Goal: Browse casually: Explore the website without a specific task or goal

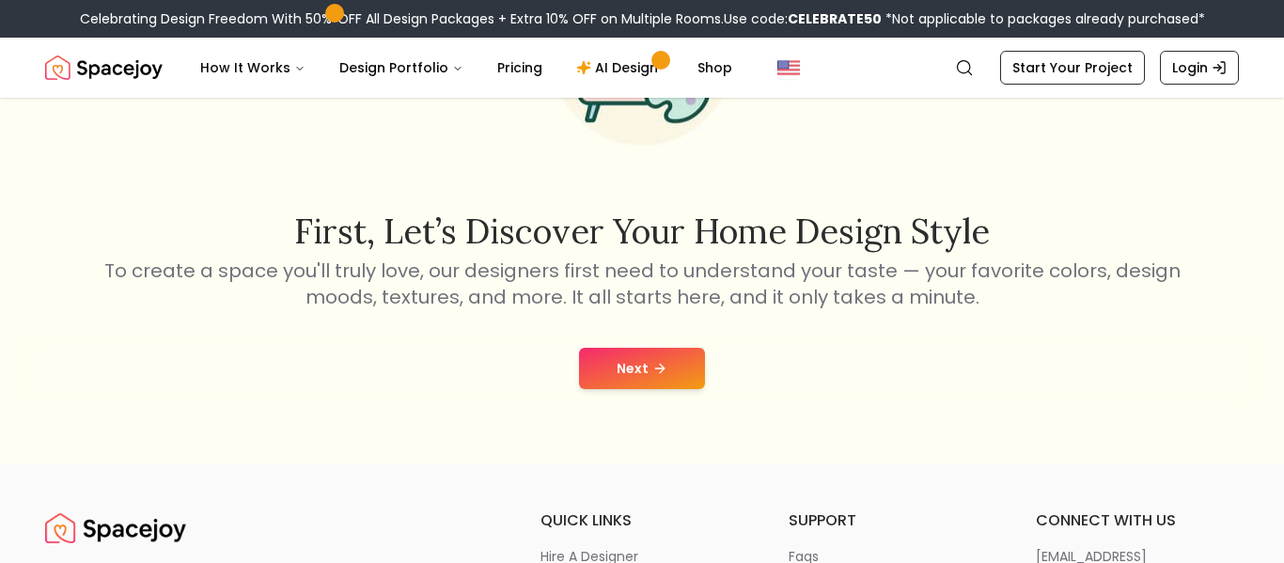
scroll to position [224, 0]
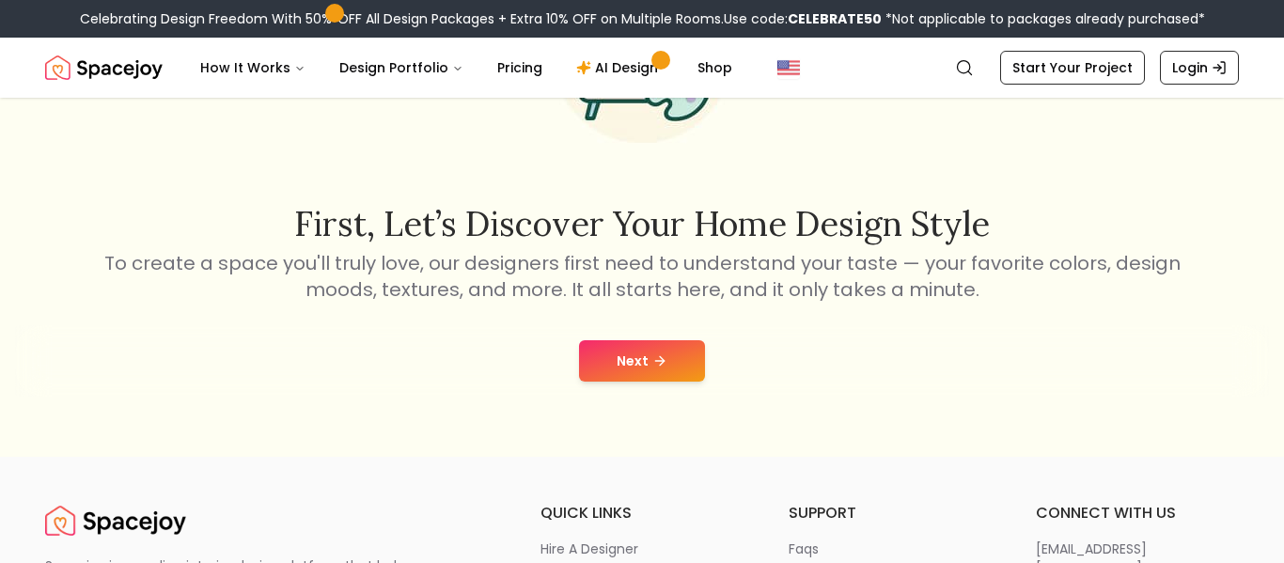
click at [634, 357] on button "Next" at bounding box center [642, 360] width 126 height 41
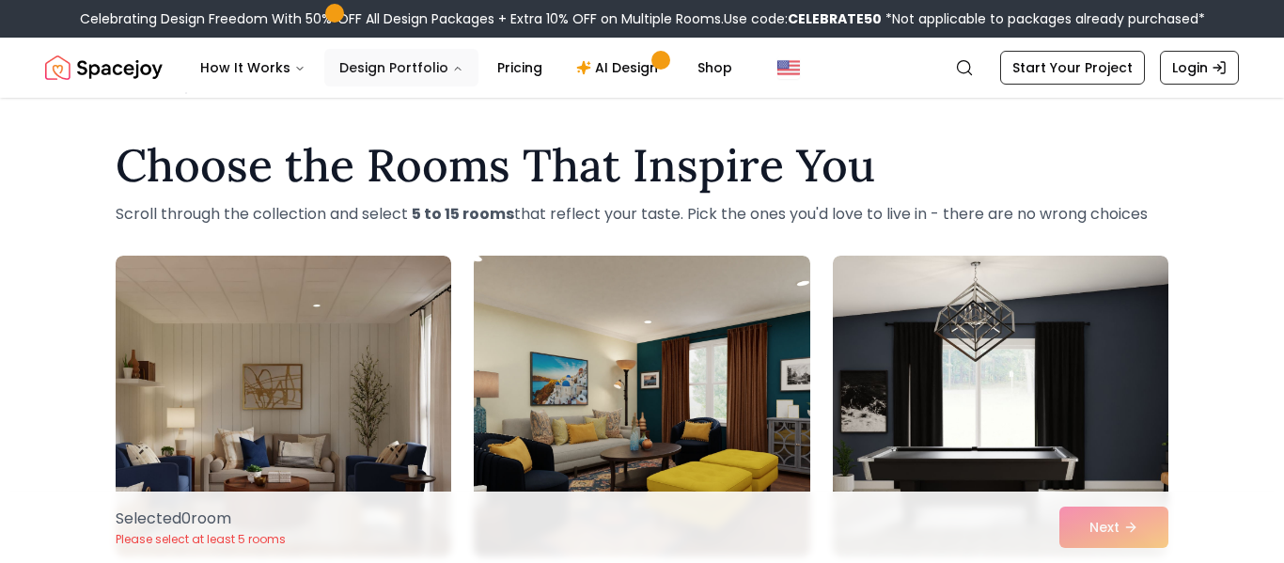
click at [400, 59] on button "Design Portfolio" at bounding box center [401, 68] width 154 height 38
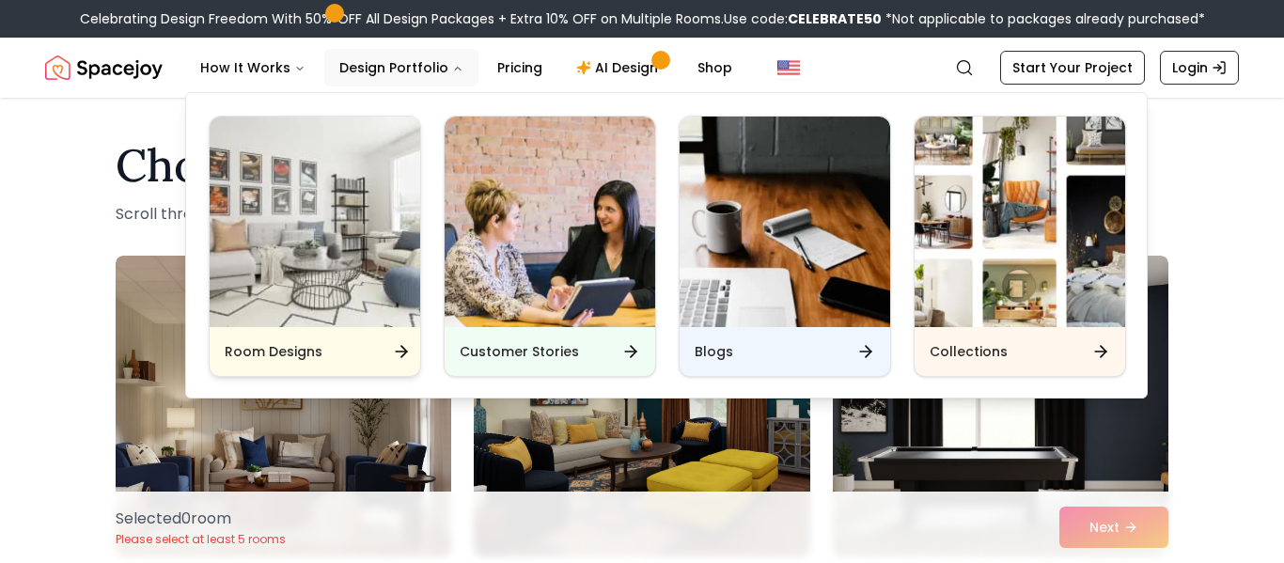
click at [369, 277] on img "Main" at bounding box center [315, 222] width 211 height 211
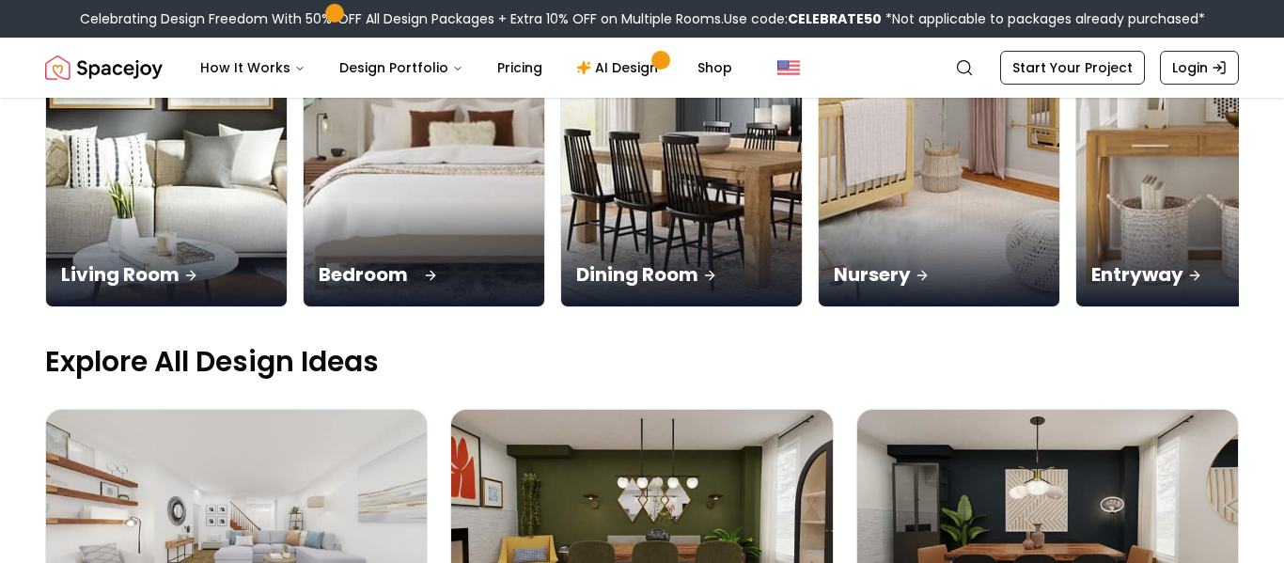
scroll to position [388, 0]
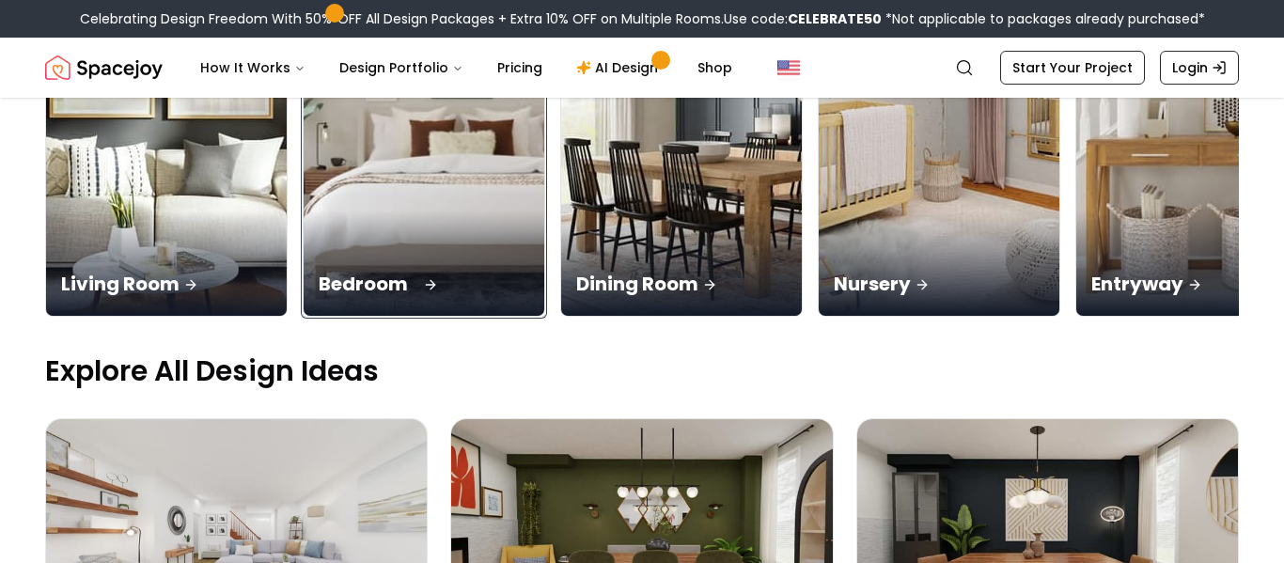
click at [417, 194] on img at bounding box center [424, 104] width 253 height 447
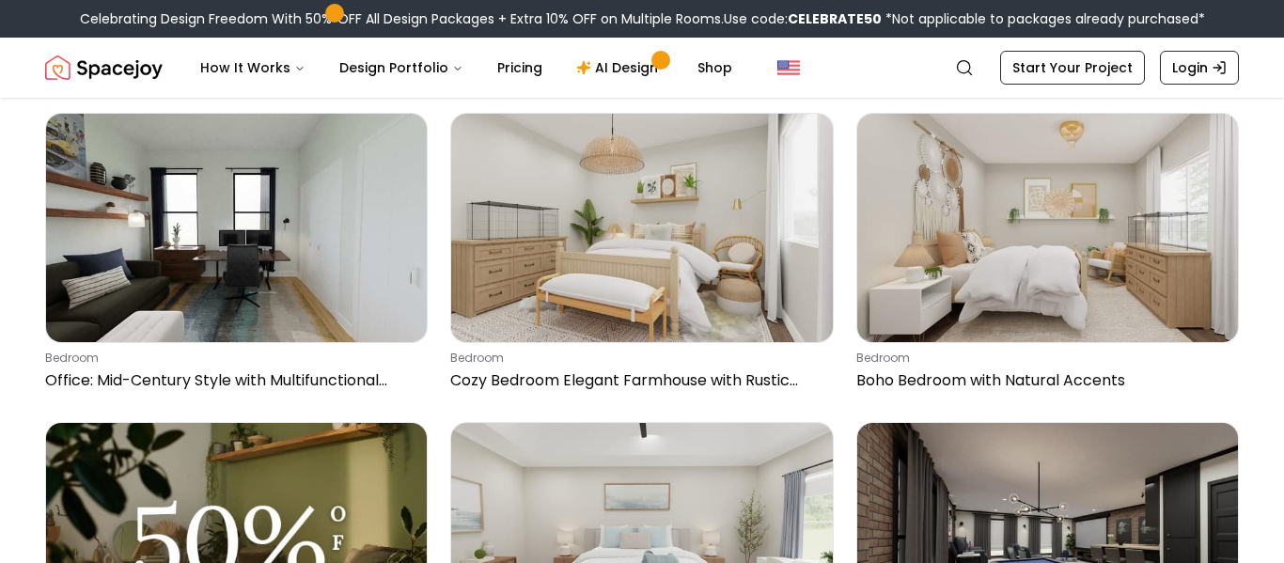
scroll to position [143, 0]
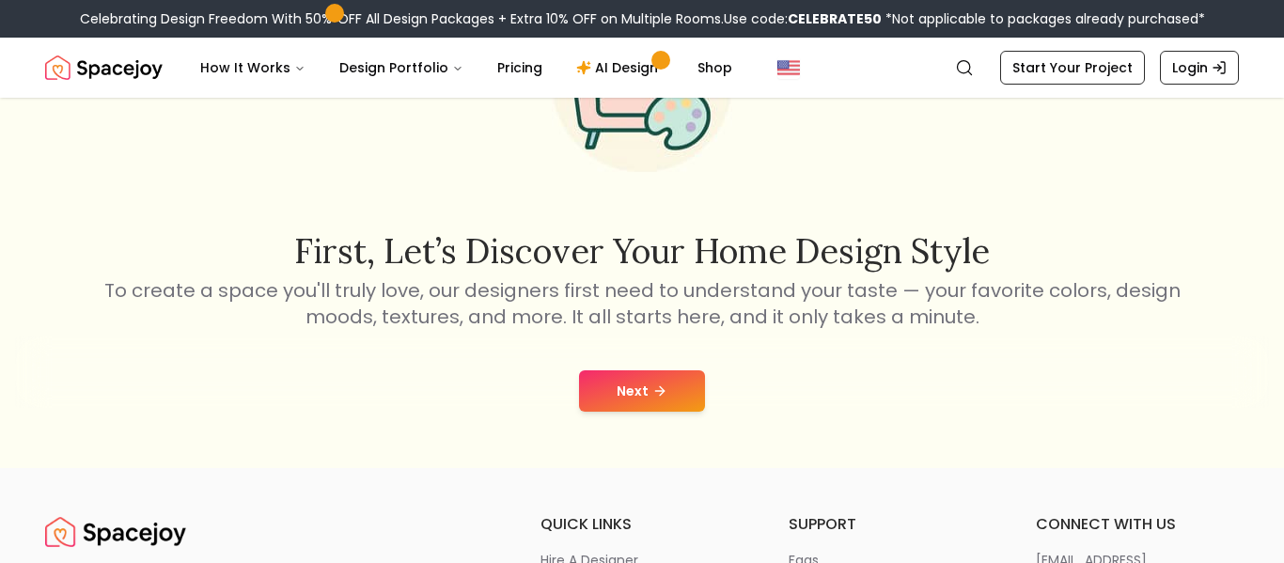
scroll to position [224, 0]
